Goal: Book appointment/travel/reservation: Book appointment/travel/reservation

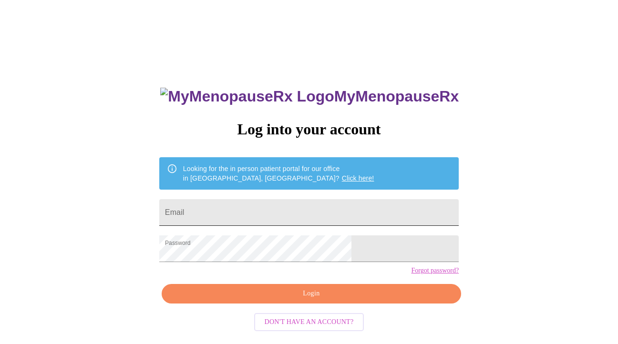
click at [281, 206] on input "Email" at bounding box center [308, 212] width 299 height 27
type input "[PERSON_NAME][EMAIL_ADDRESS][DOMAIN_NAME]"
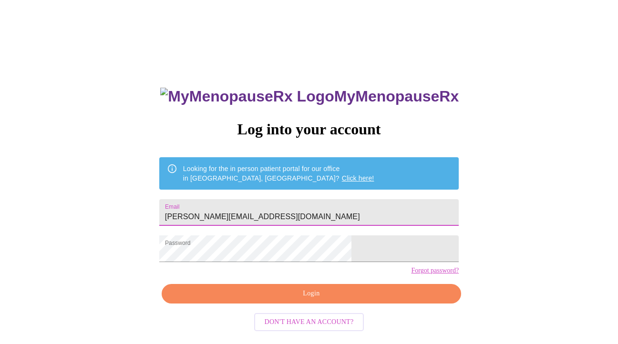
click at [294, 300] on span "Login" at bounding box center [311, 294] width 277 height 12
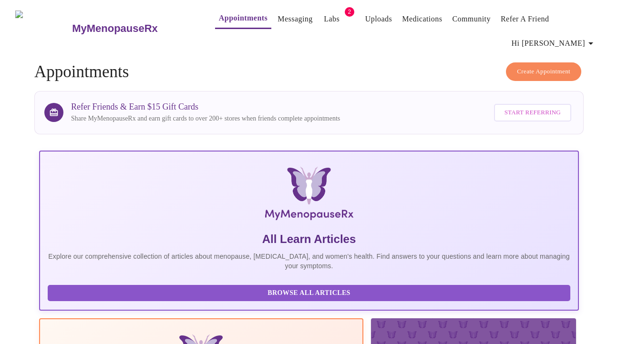
click at [226, 14] on link "Appointments" at bounding box center [243, 17] width 49 height 13
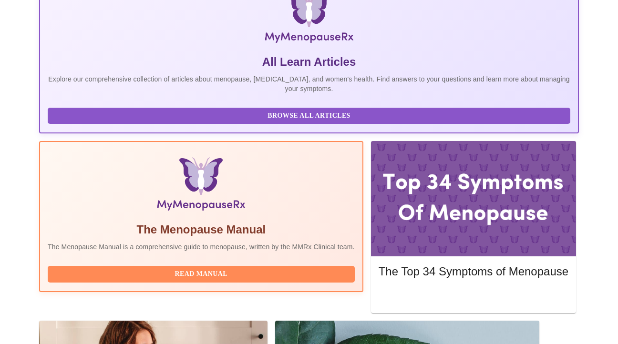
scroll to position [254, 0]
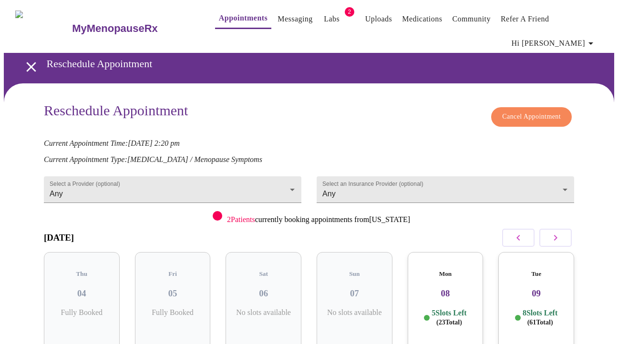
click at [522, 112] on span "Cancel Appointment" at bounding box center [531, 117] width 59 height 12
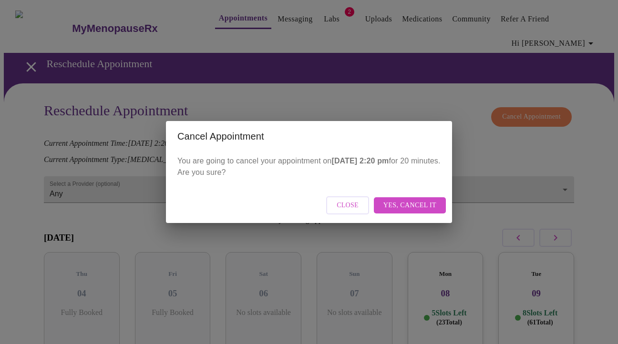
click at [419, 202] on span "Yes, cancel it" at bounding box center [409, 206] width 53 height 12
click at [397, 202] on span "Close" at bounding box center [389, 206] width 22 height 12
